Goal: Transaction & Acquisition: Purchase product/service

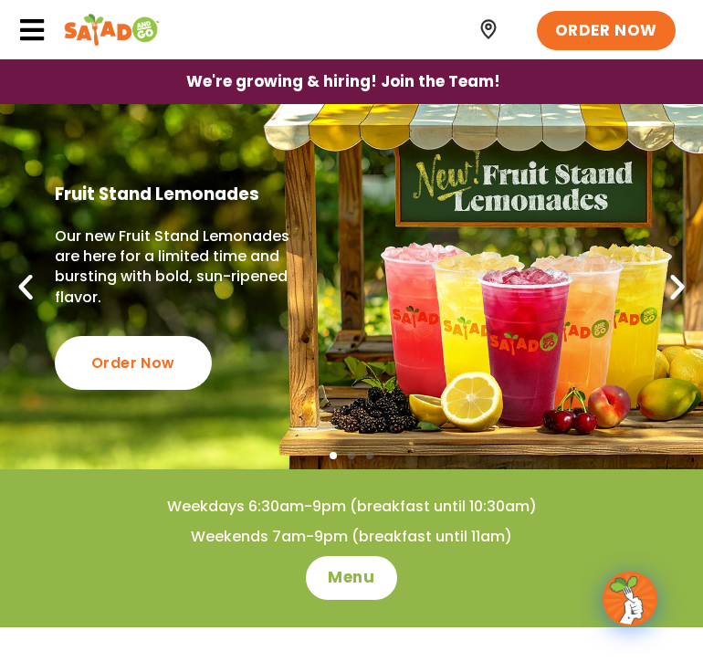
click at [37, 29] on icon at bounding box center [31, 29] width 27 height 27
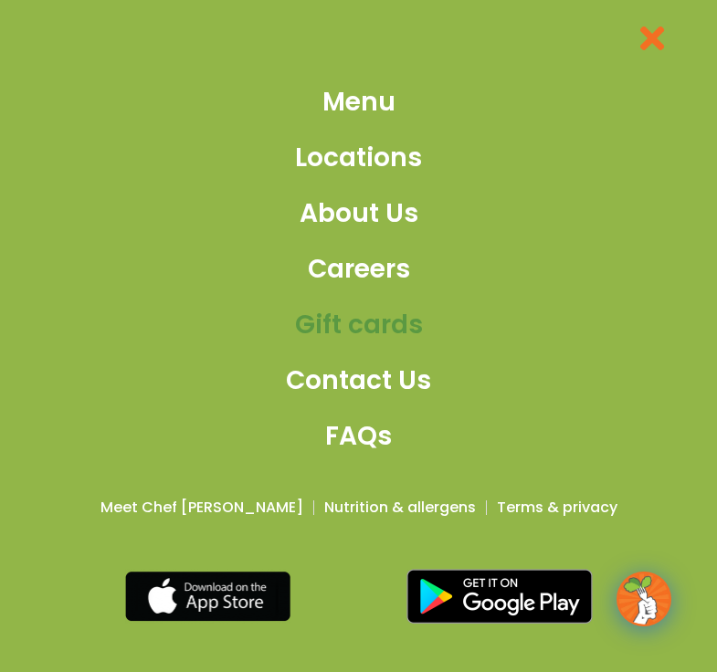
click at [373, 336] on span "Gift cards" at bounding box center [359, 325] width 128 height 38
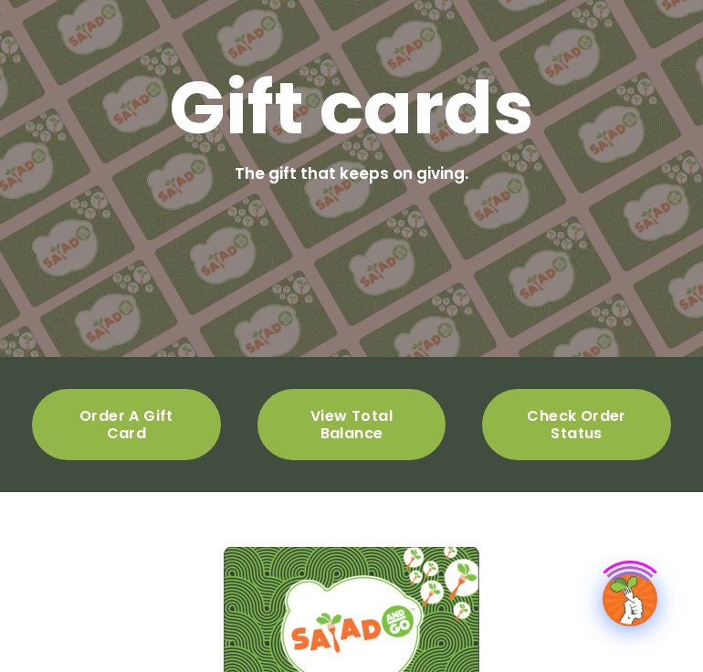
scroll to position [183, 0]
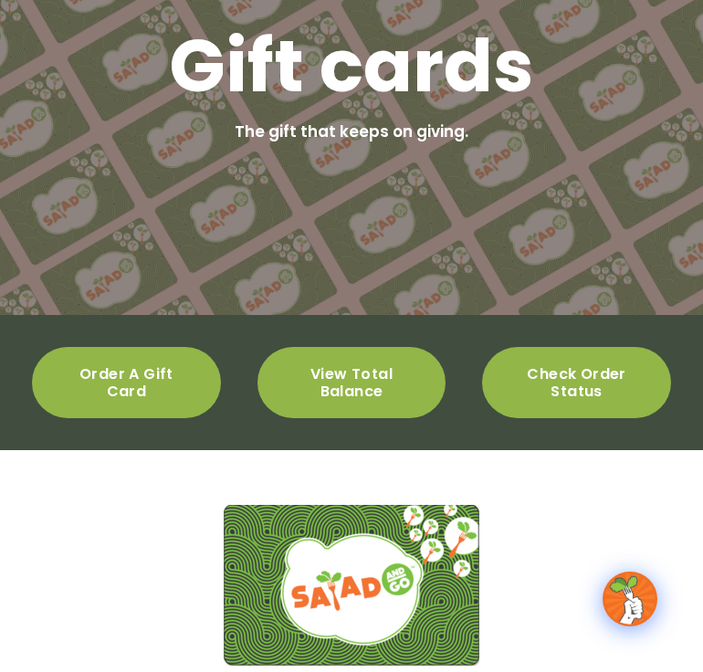
click at [408, 405] on link "View total balance" at bounding box center [352, 382] width 189 height 71
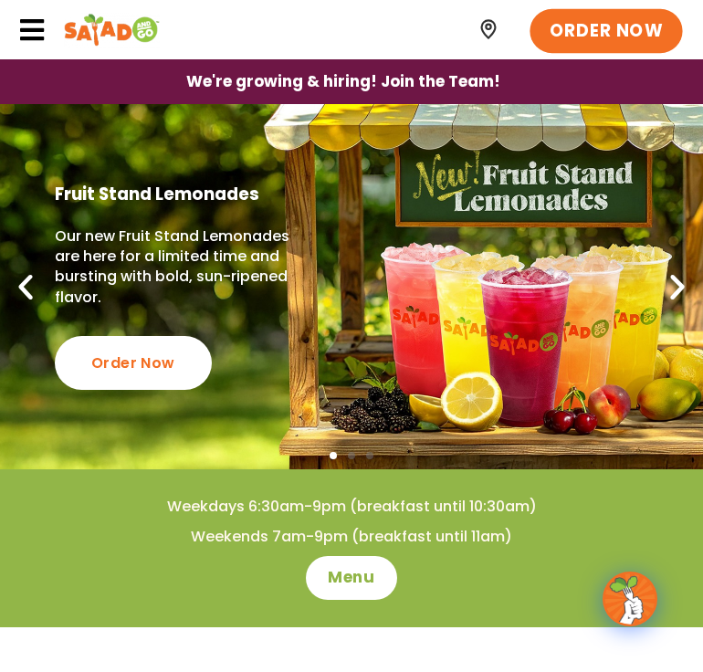
click at [585, 35] on span "ORDER NOW" at bounding box center [606, 30] width 113 height 24
